Goal: Navigation & Orientation: Find specific page/section

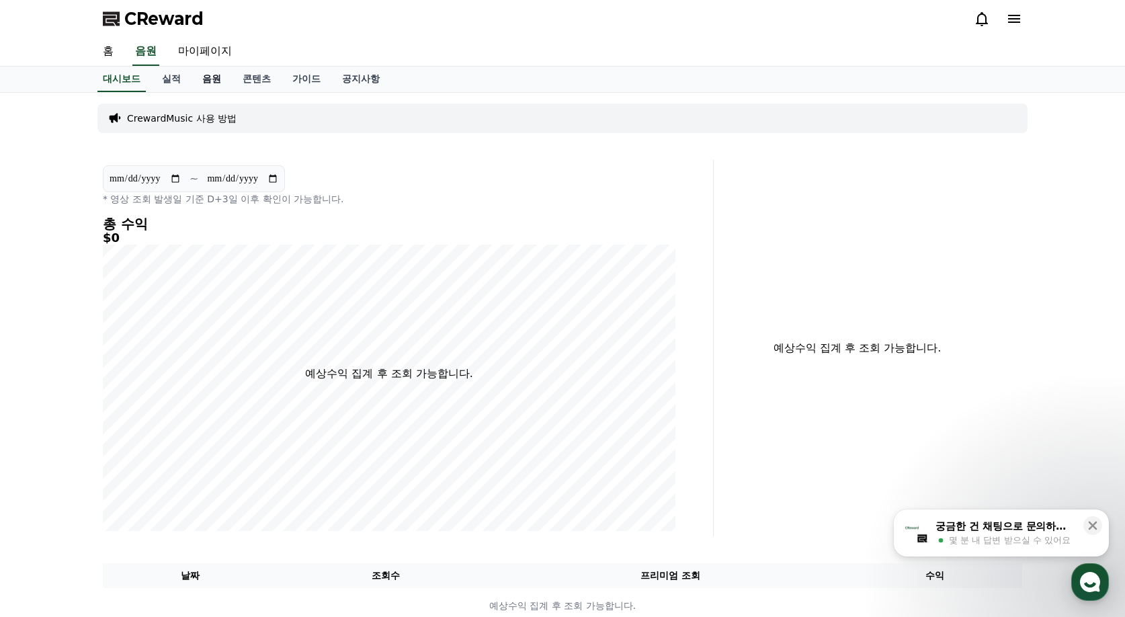
click at [212, 79] on link "음원" at bounding box center [212, 80] width 40 height 26
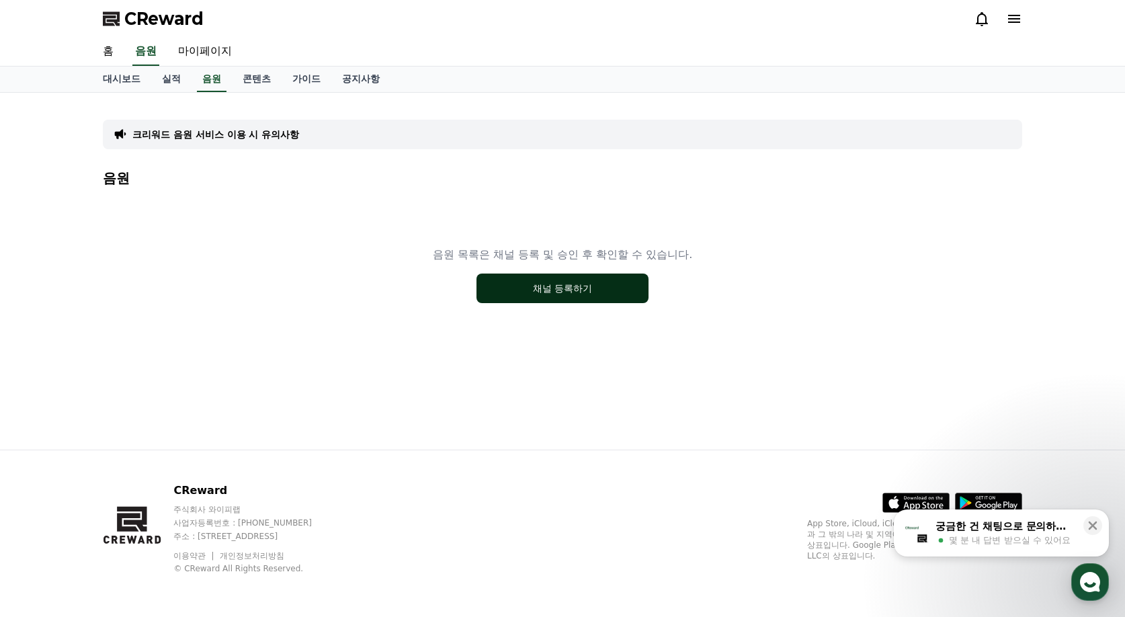
click at [522, 291] on button "채널 등록하기" at bounding box center [563, 289] width 172 height 30
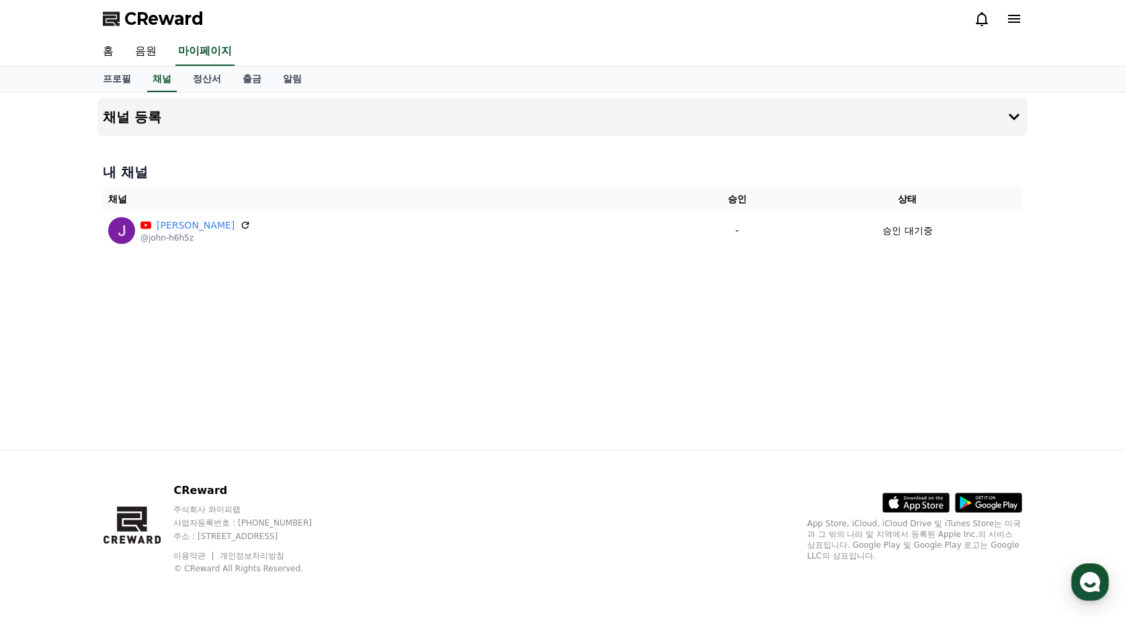
click at [522, 291] on div "채널 등록 내 채널 채널 승인 상태 [PERSON_NAME] @john-h6h5z - 승인 대기중" at bounding box center [562, 271] width 941 height 357
click at [197, 83] on link "정산서" at bounding box center [207, 80] width 50 height 26
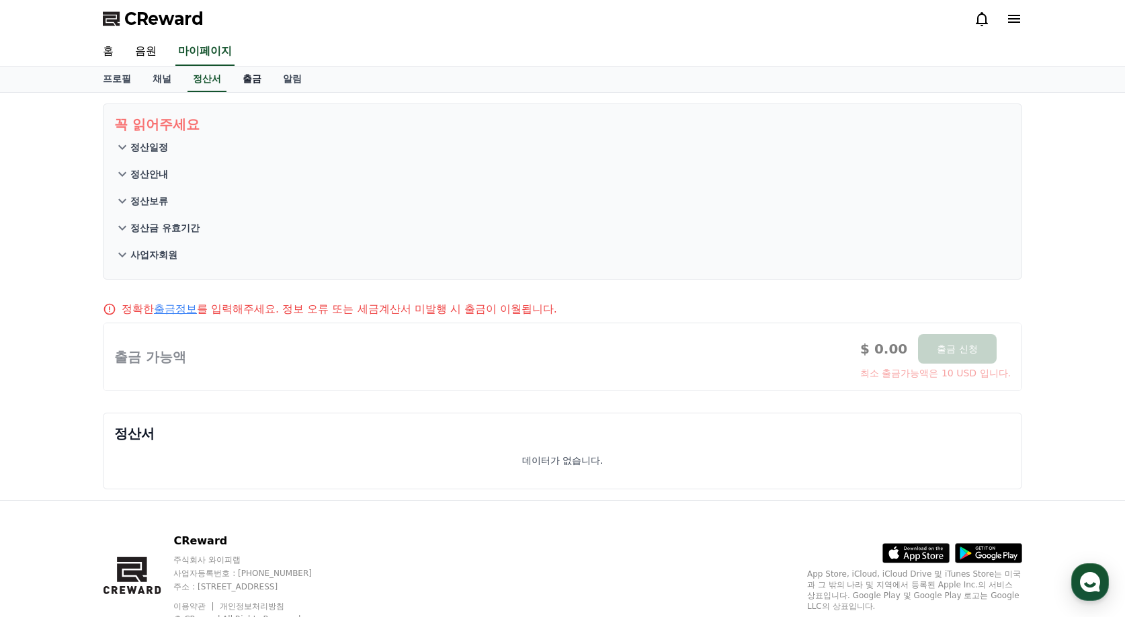
click at [253, 85] on link "출금" at bounding box center [252, 80] width 40 height 26
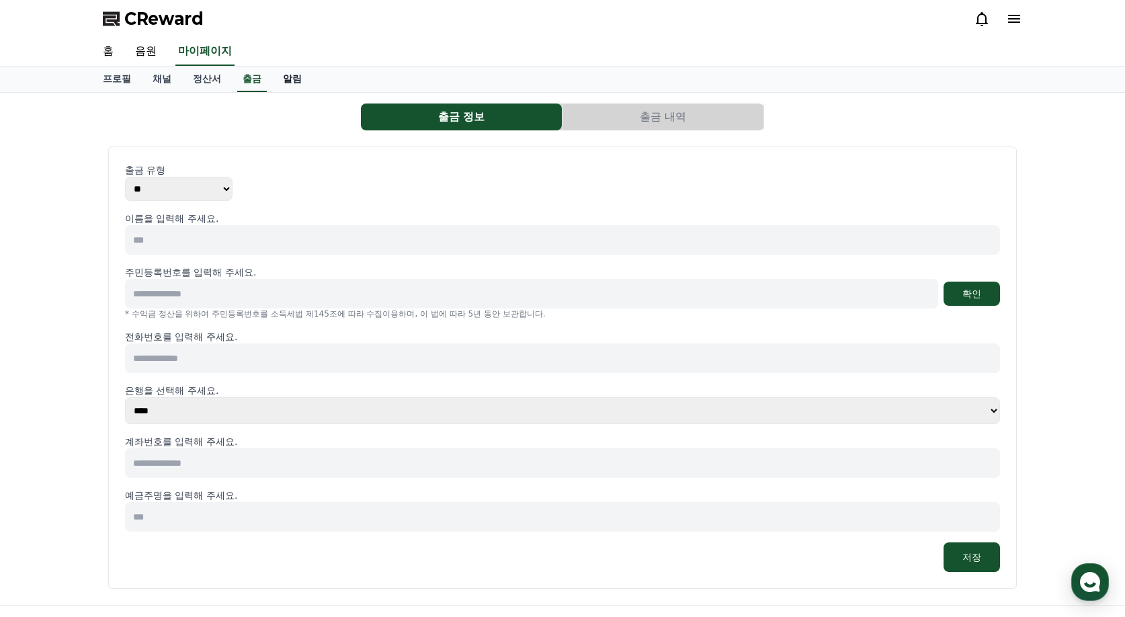
click at [291, 79] on link "알림" at bounding box center [292, 80] width 40 height 26
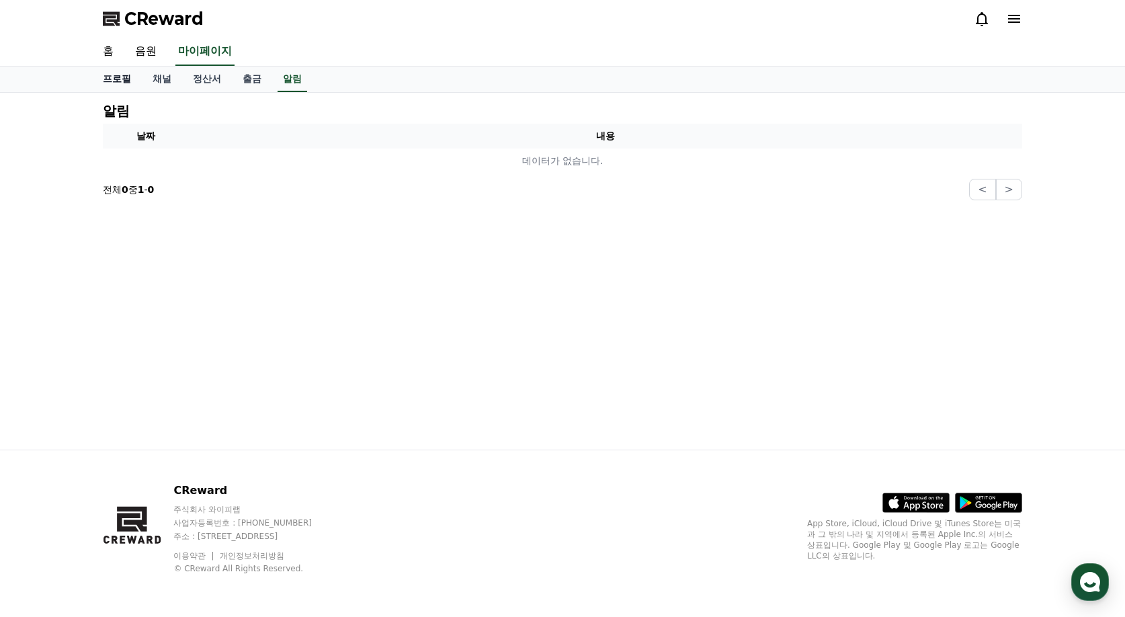
click at [120, 86] on link "프로필" at bounding box center [117, 80] width 50 height 26
select select "**********"
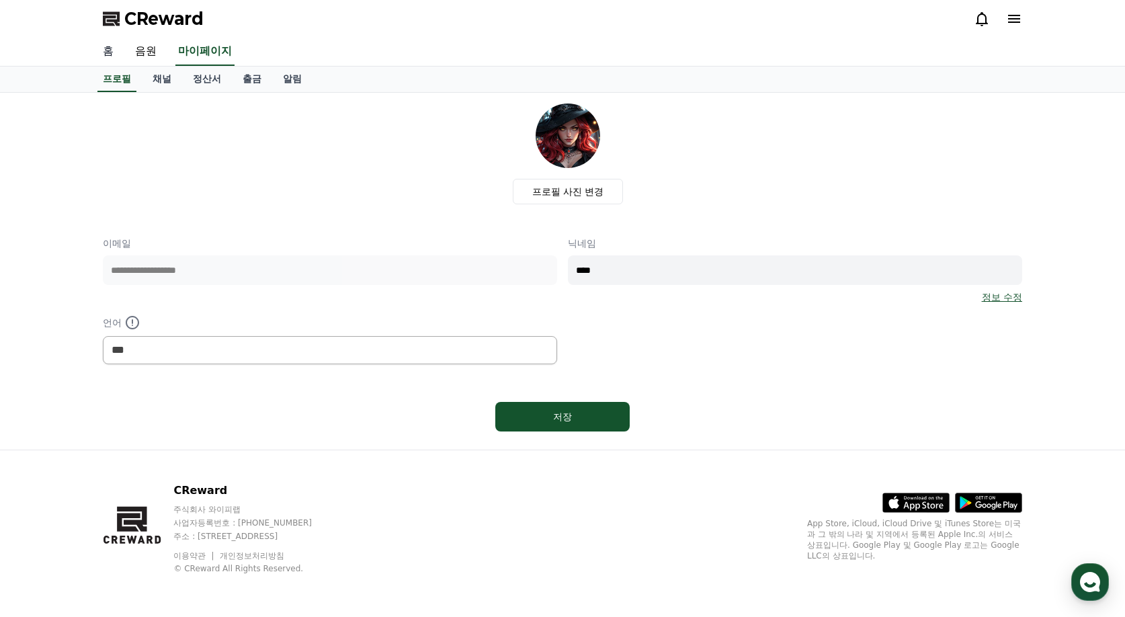
click at [113, 50] on link "홈" at bounding box center [108, 52] width 32 height 28
